Goal: Transaction & Acquisition: Book appointment/travel/reservation

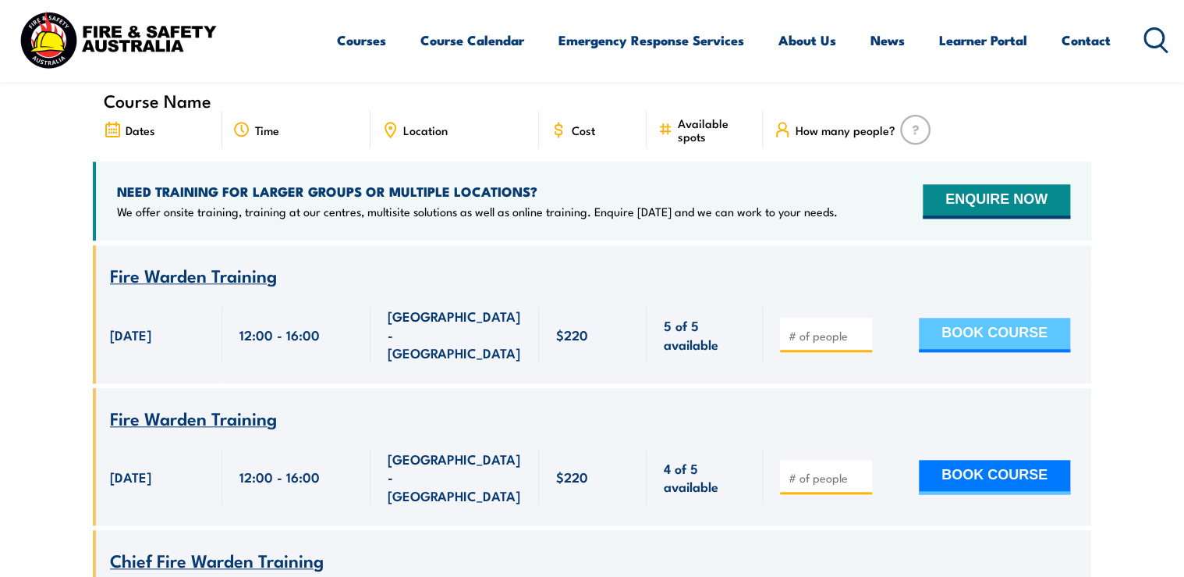
click at [958, 318] on button "BOOK COURSE" at bounding box center [994, 335] width 151 height 34
type input "1"
click at [858, 328] on input "1" at bounding box center [828, 336] width 78 height 16
click at [1030, 318] on button "BOOK COURSE" at bounding box center [994, 335] width 151 height 34
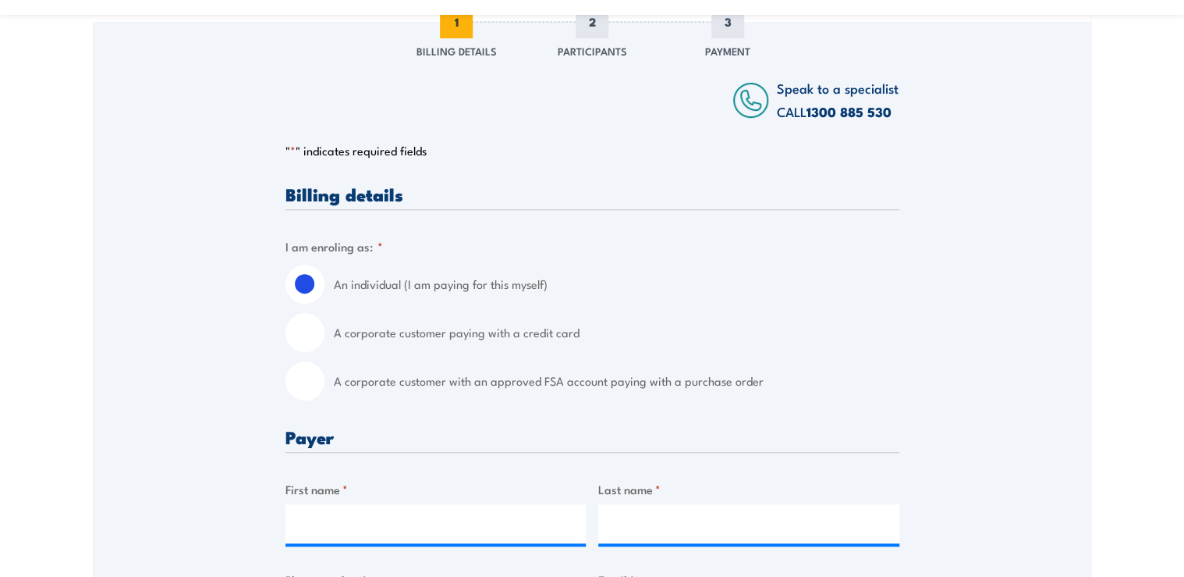
scroll to position [250, 0]
click at [318, 371] on input "A corporate customer with an approved FSA account paying with a purchase order" at bounding box center [305, 379] width 39 height 39
radio input "true"
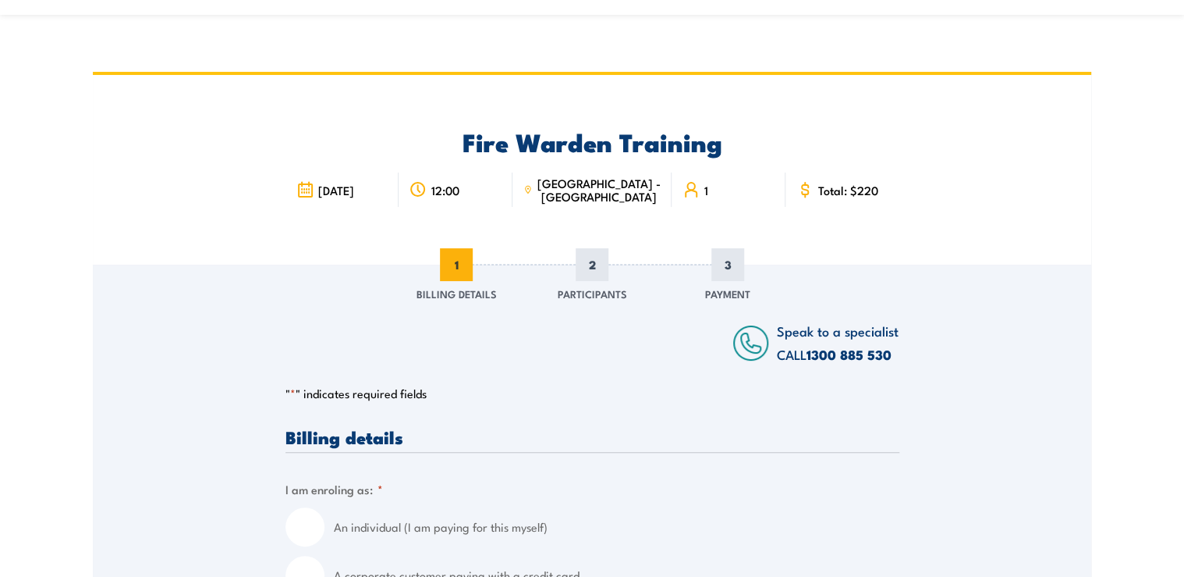
scroll to position [62, 0]
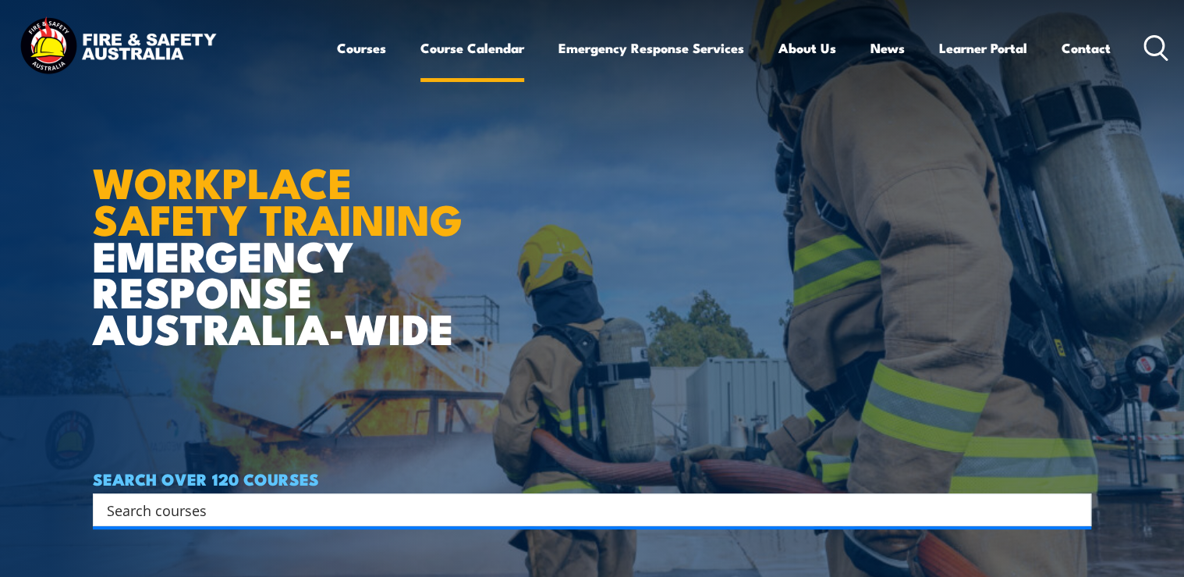
click at [435, 47] on link "Course Calendar" at bounding box center [473, 47] width 104 height 41
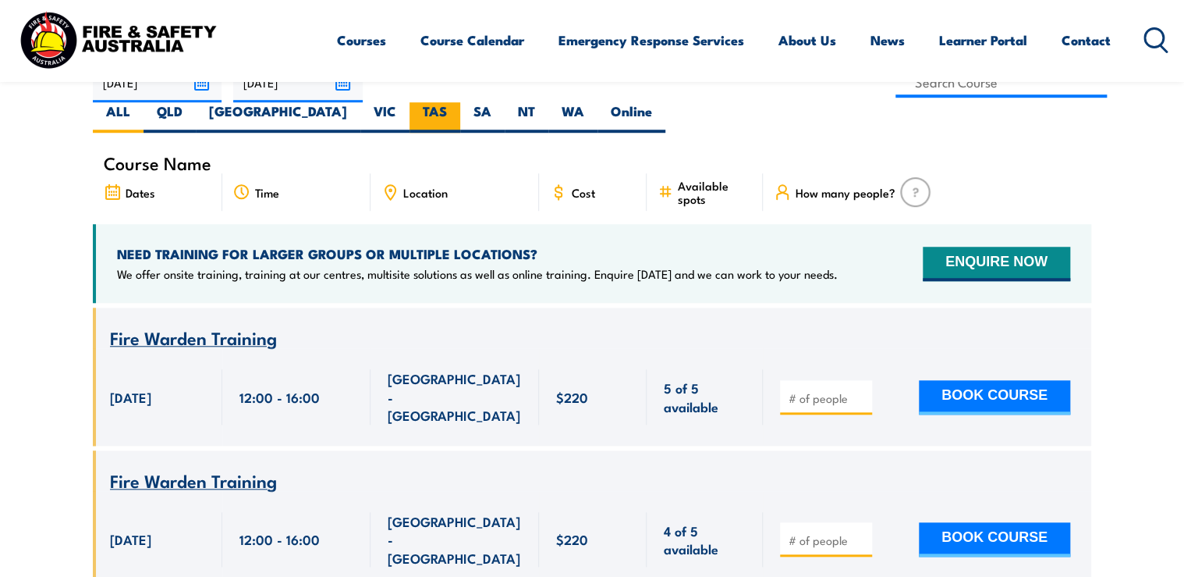
scroll to position [312, 0]
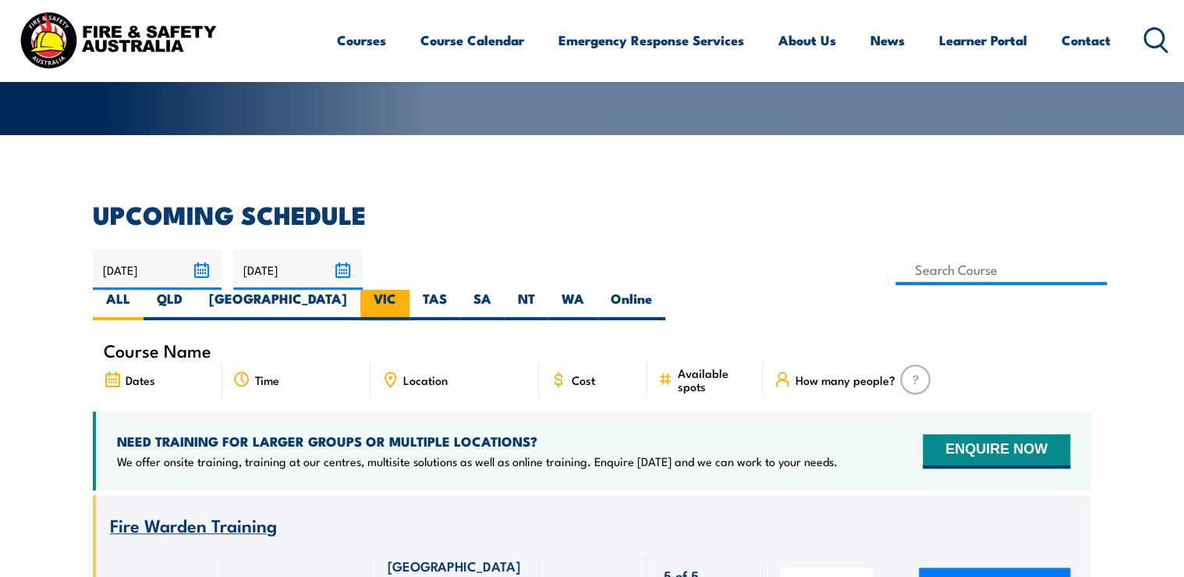
click at [410, 289] on label "VIC" at bounding box center [384, 304] width 49 height 30
click at [406, 289] on input "VIC" at bounding box center [401, 294] width 10 height 10
radio input "true"
